Goal: Check status: Check status

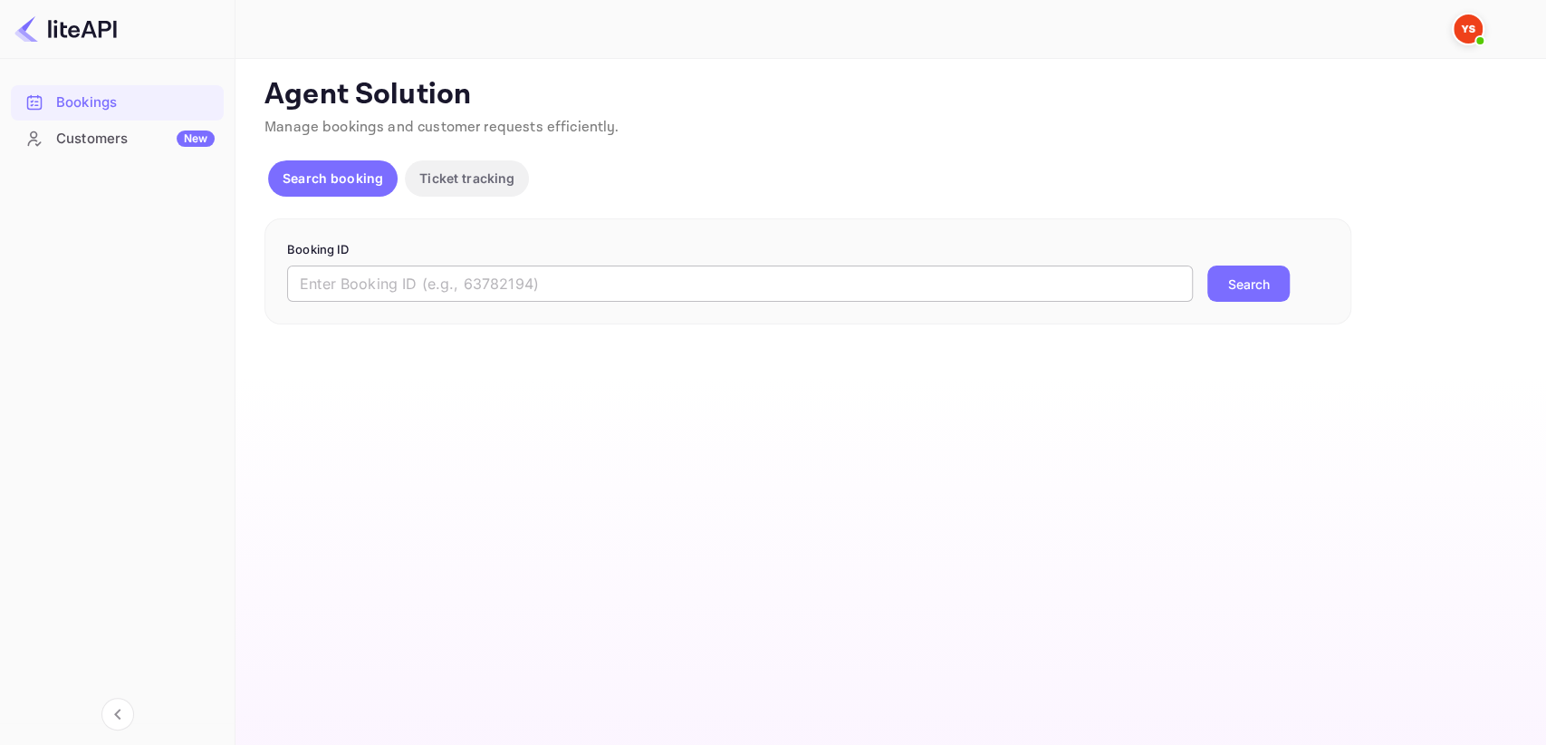
click at [353, 276] on input "text" at bounding box center [740, 283] width 906 height 36
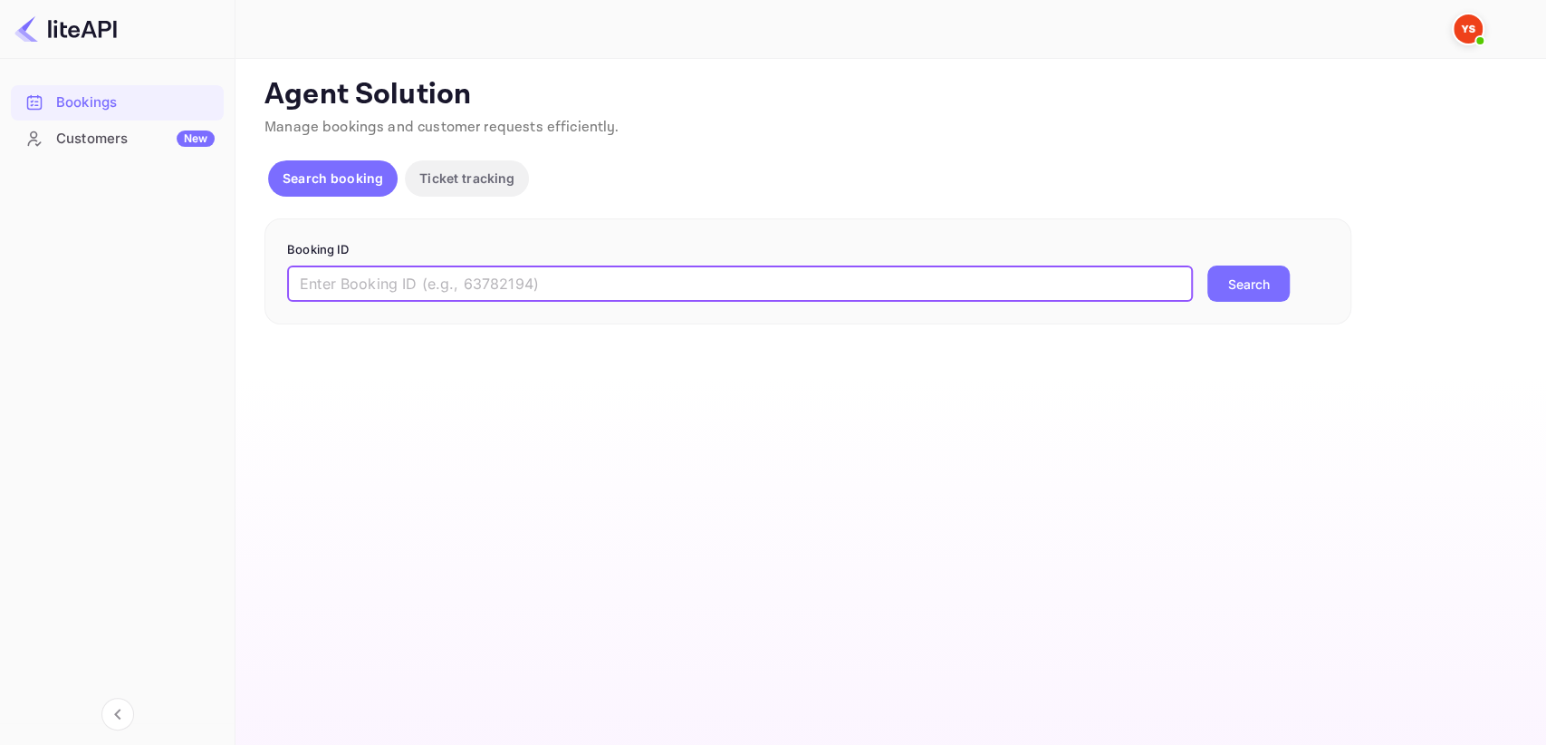
paste input "9215340"
type input "9215340"
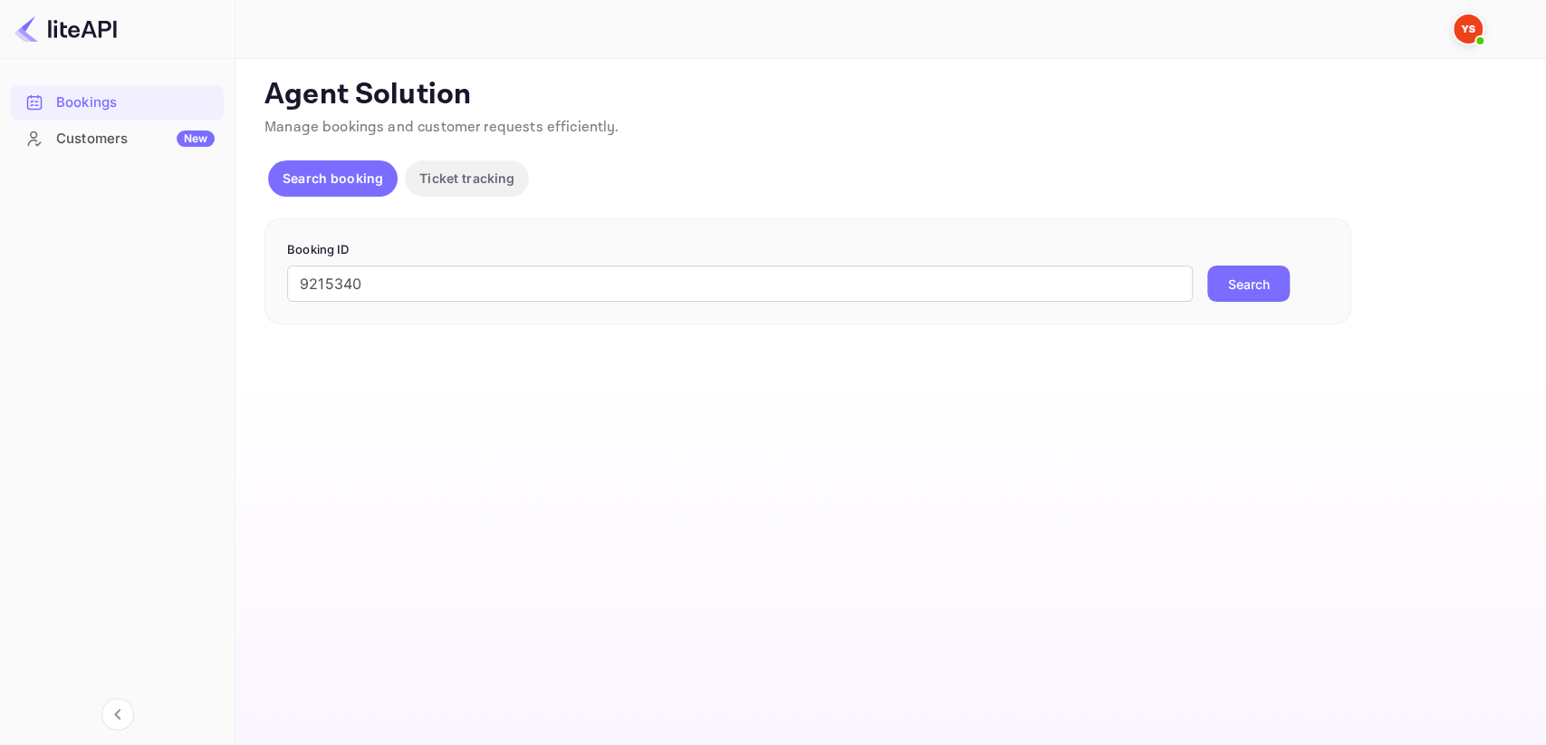
click at [1234, 294] on button "Search" at bounding box center [1249, 283] width 82 height 36
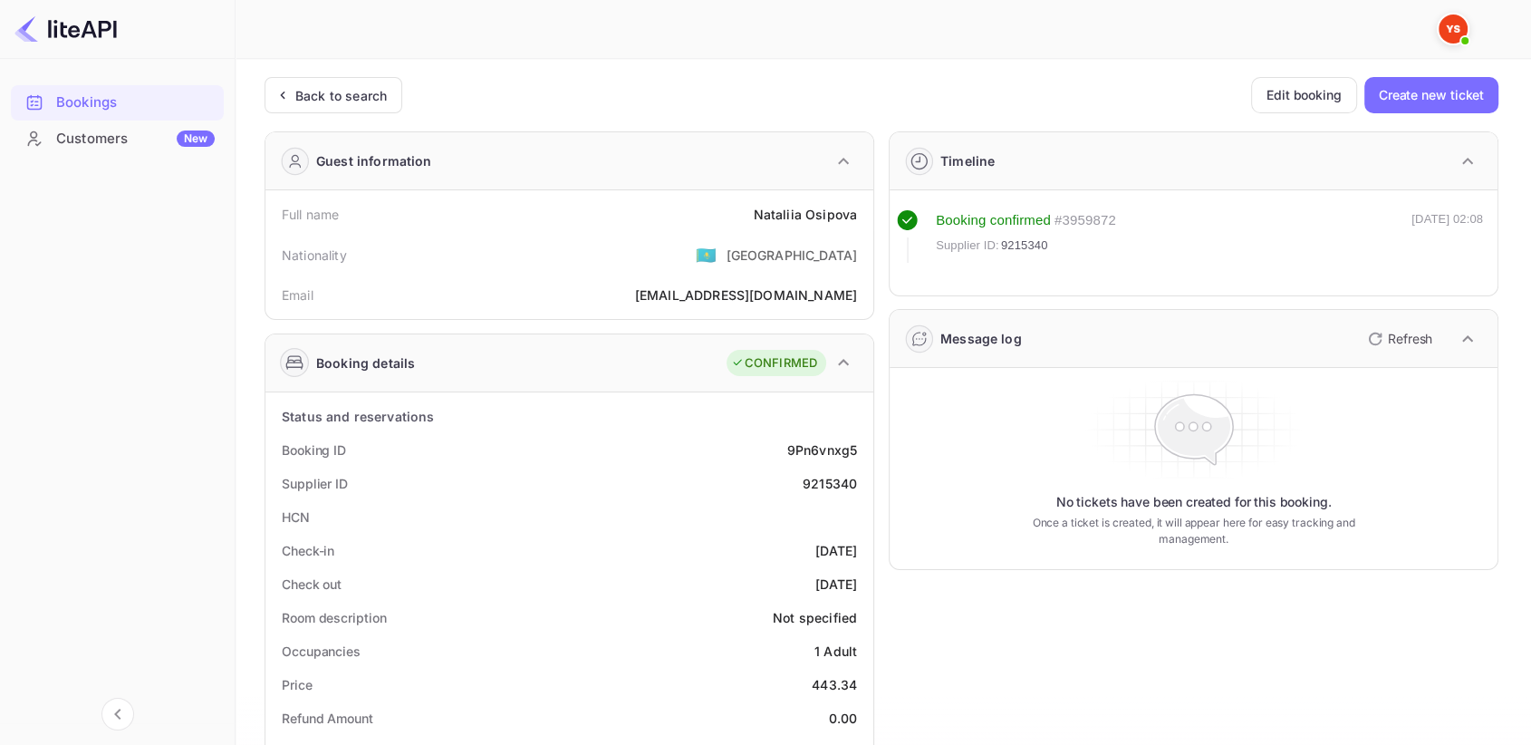
click at [833, 482] on div "9215340" at bounding box center [830, 483] width 54 height 19
copy div "9215340"
drag, startPoint x: 756, startPoint y: 214, endPoint x: 865, endPoint y: 210, distance: 109.7
click at [865, 210] on div "Full name [PERSON_NAME]" at bounding box center [569, 214] width 593 height 34
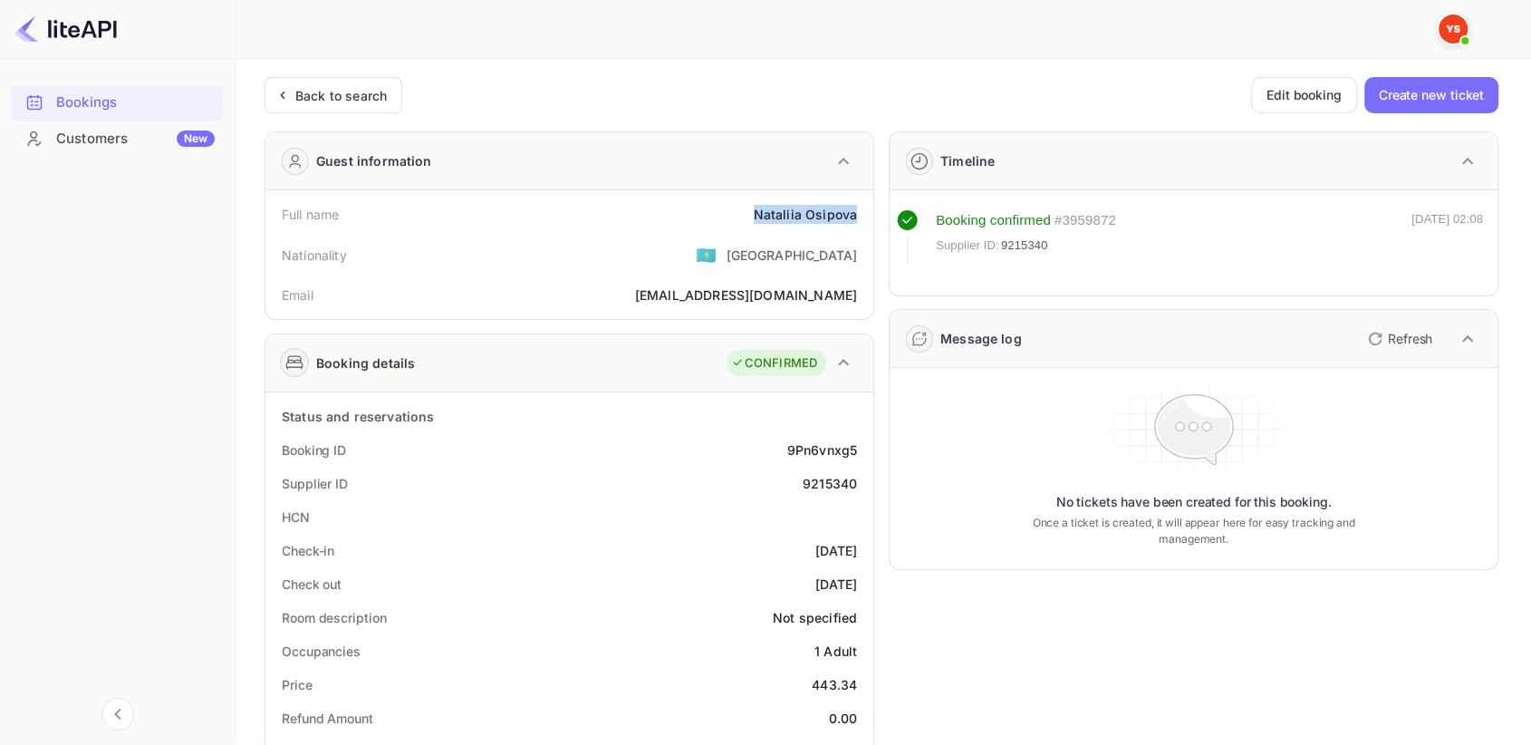
copy div "[PERSON_NAME]"
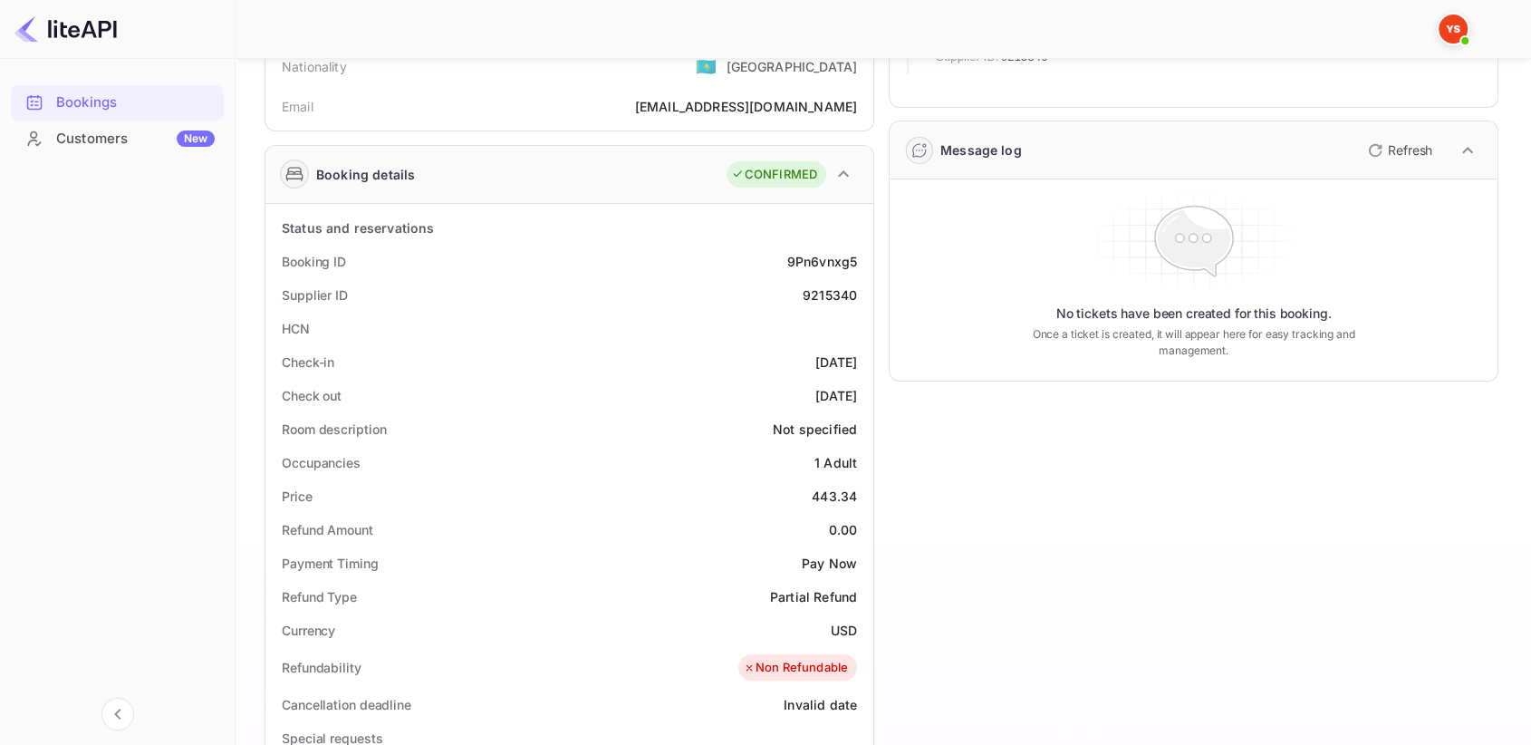
scroll to position [201, 0]
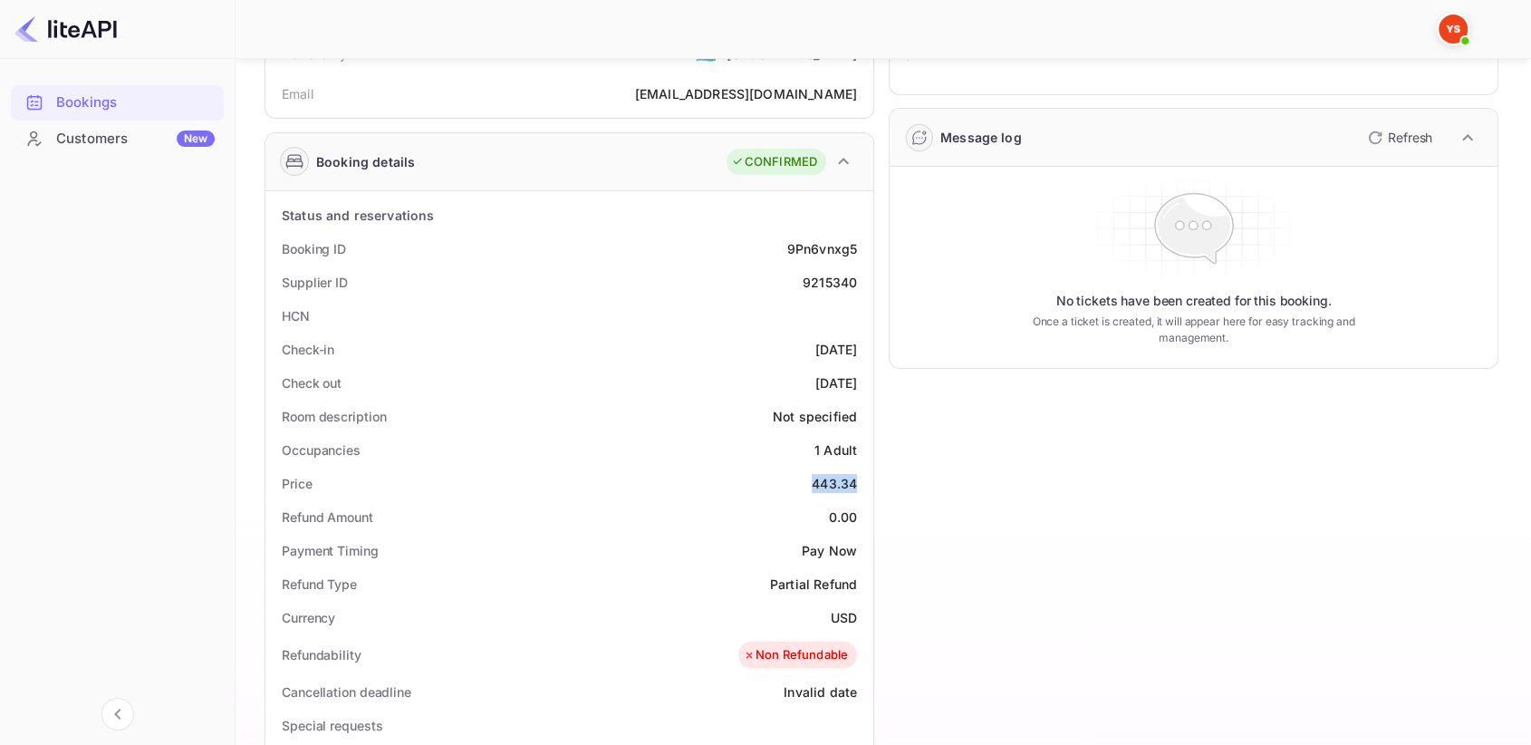
drag, startPoint x: 805, startPoint y: 478, endPoint x: 858, endPoint y: 477, distance: 52.6
click at [858, 477] on div "Price 443.34" at bounding box center [569, 484] width 593 height 34
copy div "443.34"
